Goal: Task Accomplishment & Management: Use online tool/utility

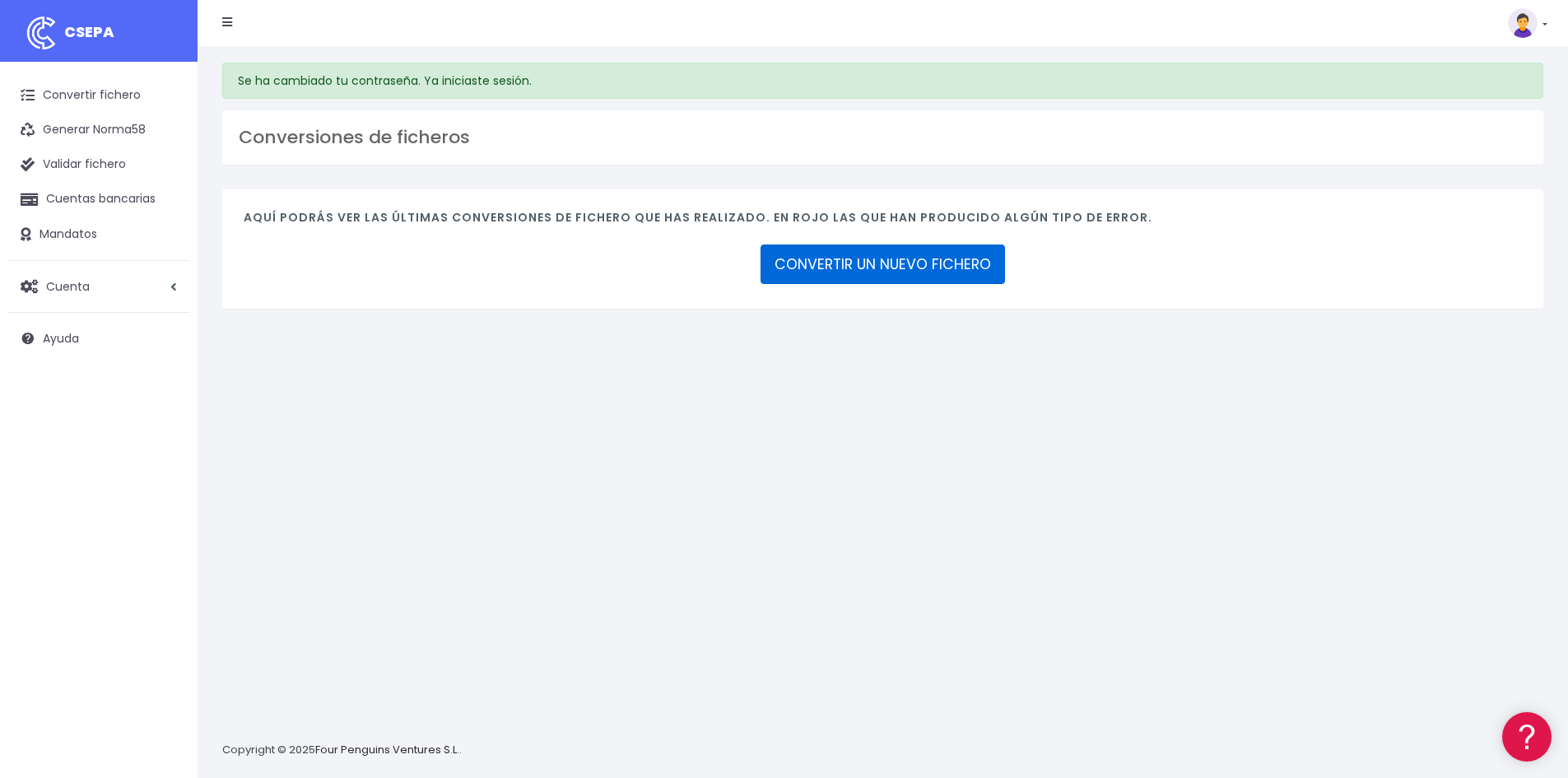
click at [807, 264] on link "CONVERTIR UN NUEVO FICHERO" at bounding box center [883, 264] width 244 height 40
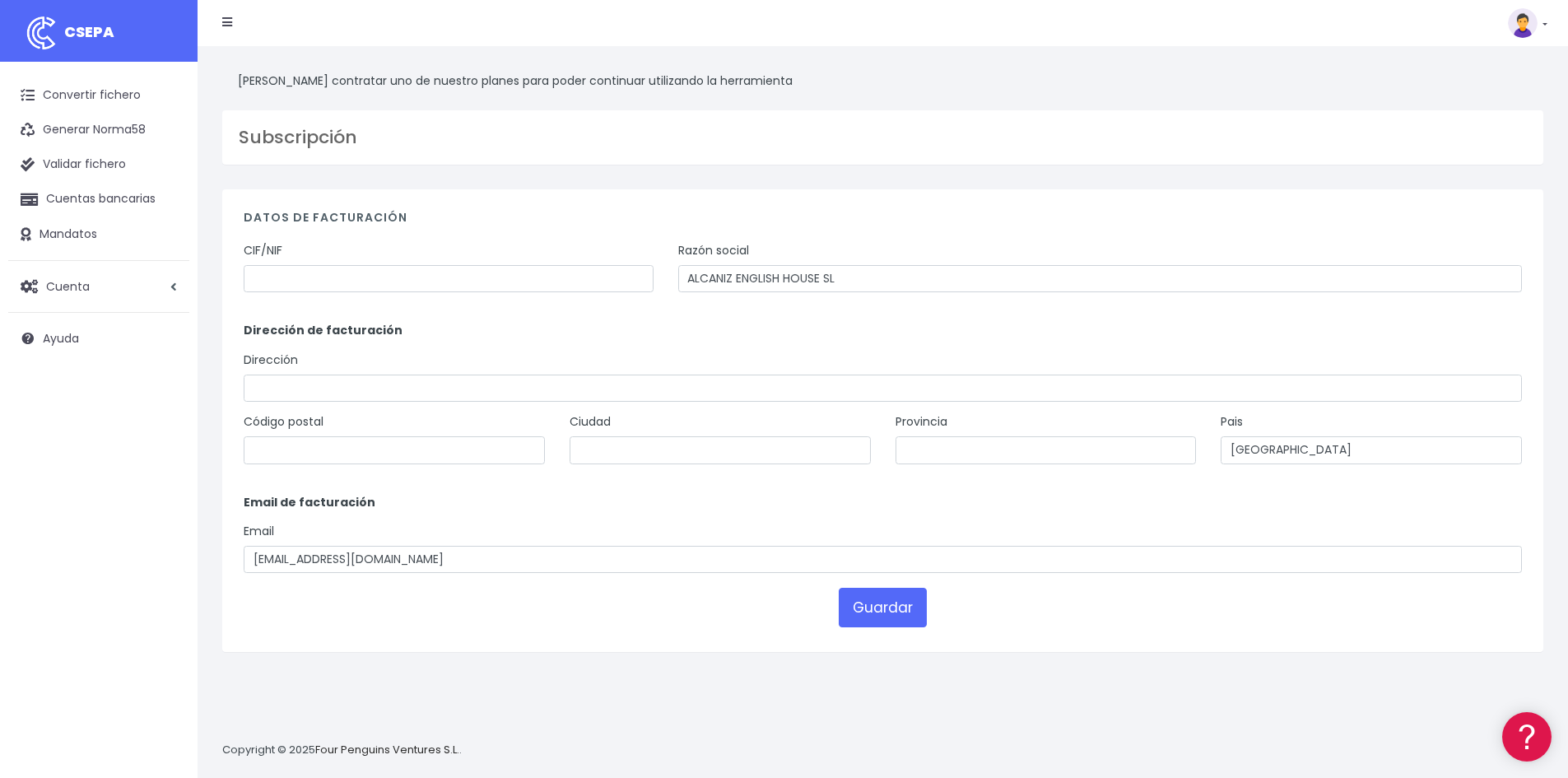
click at [225, 25] on icon at bounding box center [227, 22] width 10 height 12
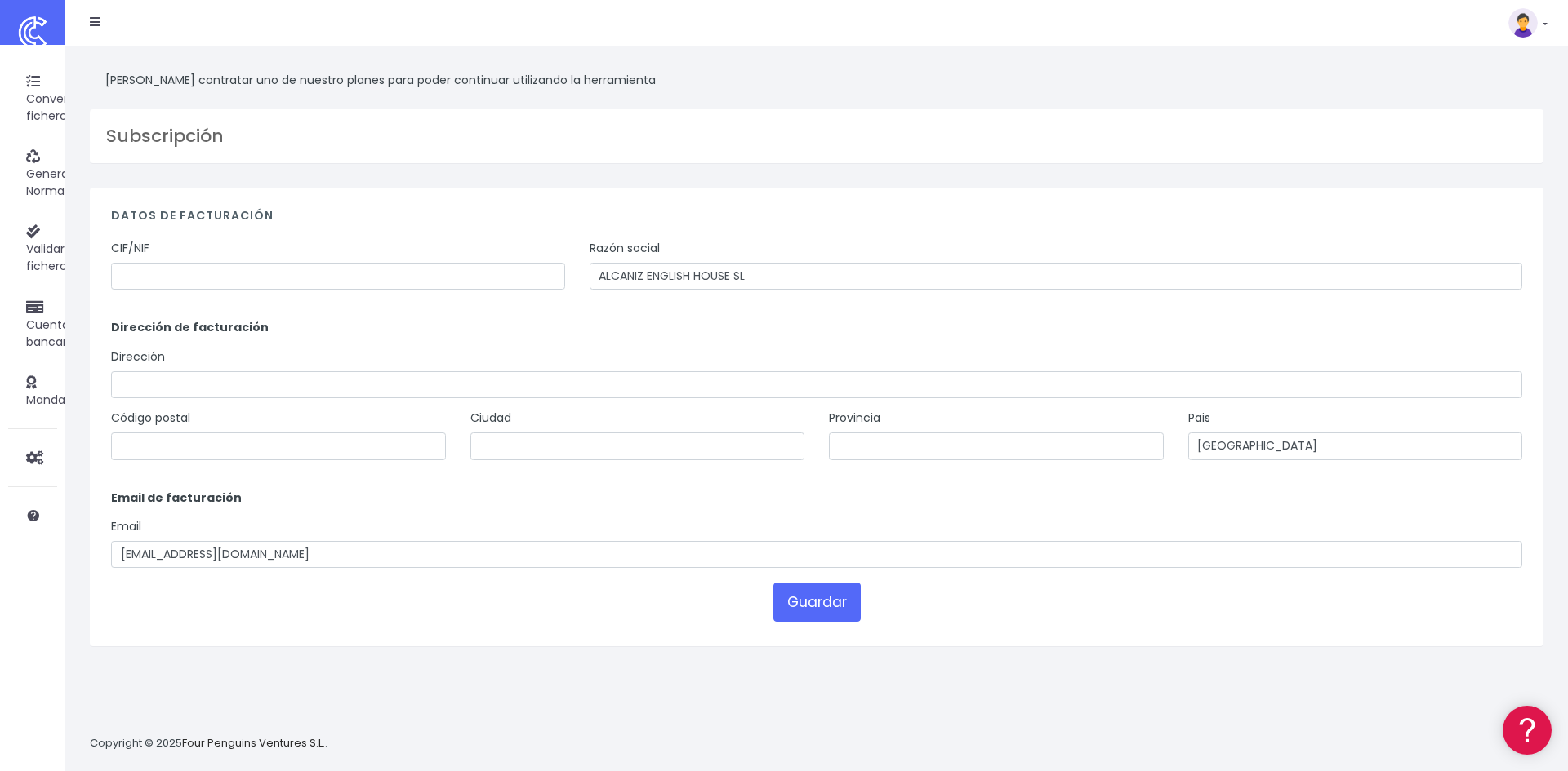
click at [1542, 24] on link at bounding box center [1528, 22] width 39 height 30
click at [1452, 223] on link "Salir" at bounding box center [1490, 227] width 113 height 30
